Goal: Task Accomplishment & Management: Manage account settings

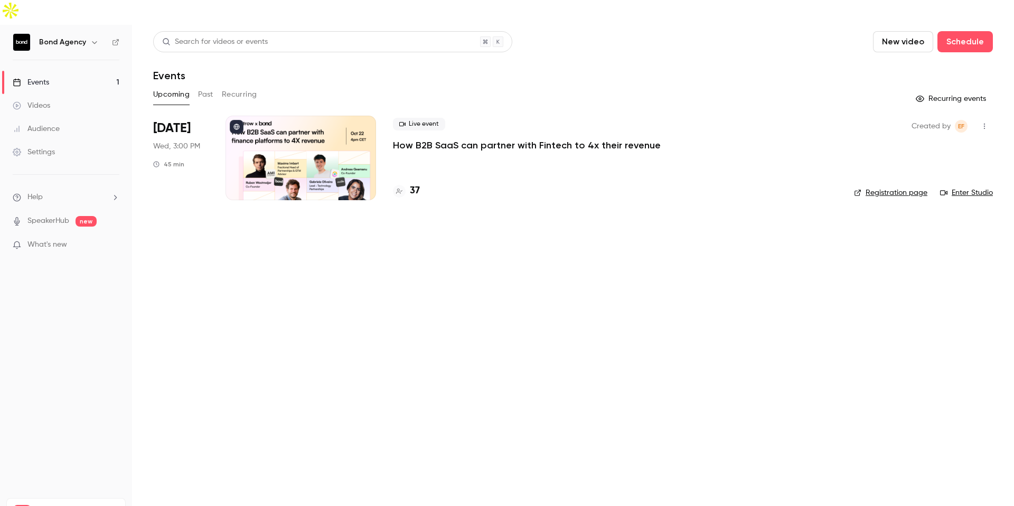
click at [341, 126] on div at bounding box center [301, 158] width 151 height 85
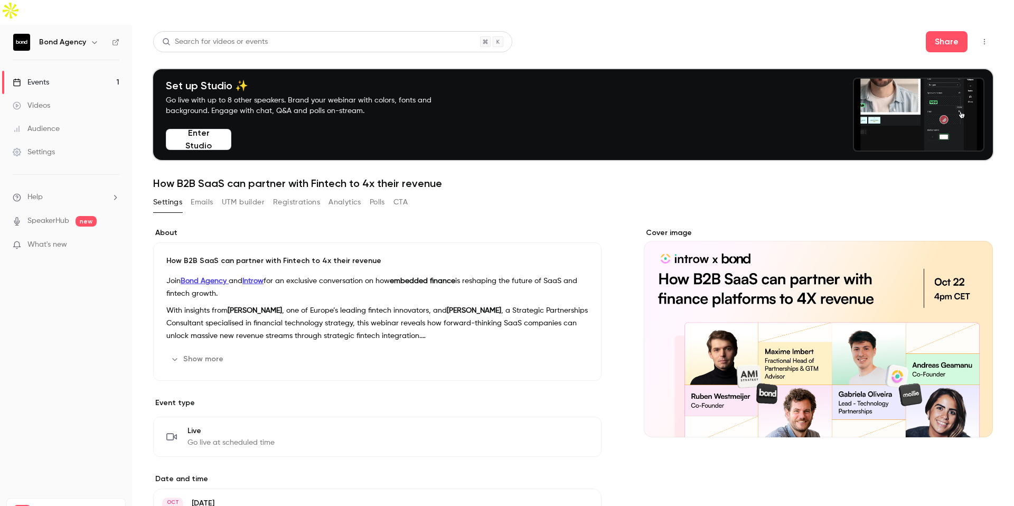
drag, startPoint x: 288, startPoint y: 180, endPoint x: 307, endPoint y: 181, distance: 18.5
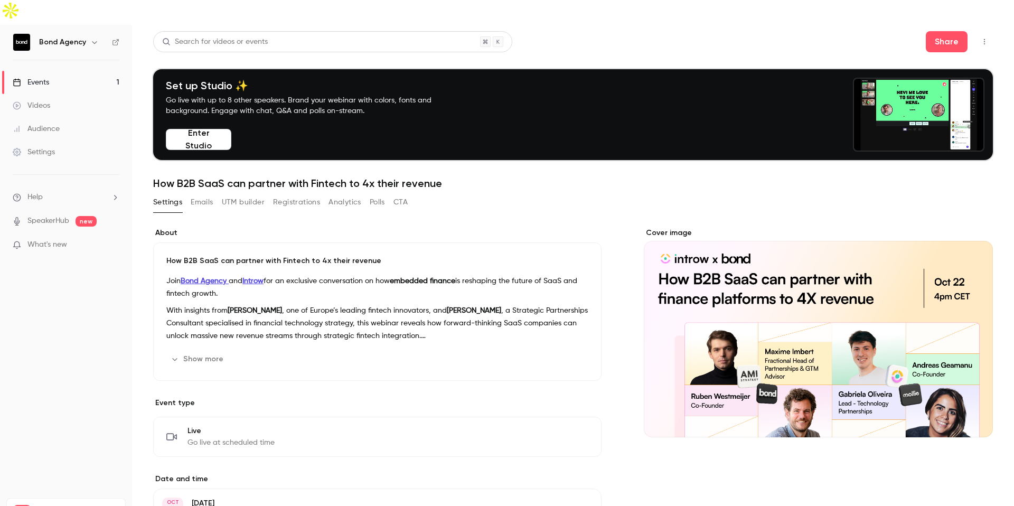
click at [288, 194] on button "Registrations" at bounding box center [296, 202] width 47 height 17
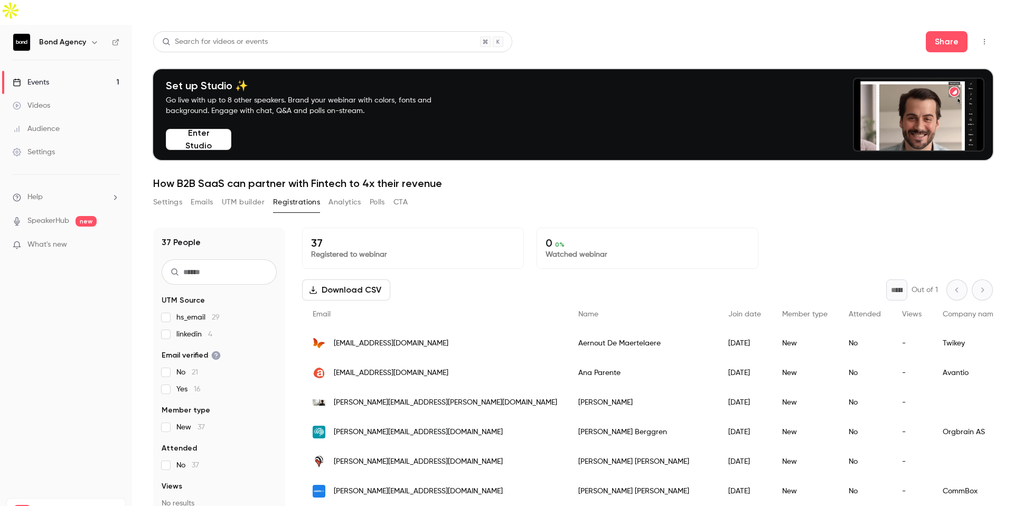
click at [361, 279] on button "Download CSV" at bounding box center [346, 289] width 88 height 21
